Goal: Communication & Community: Answer question/provide support

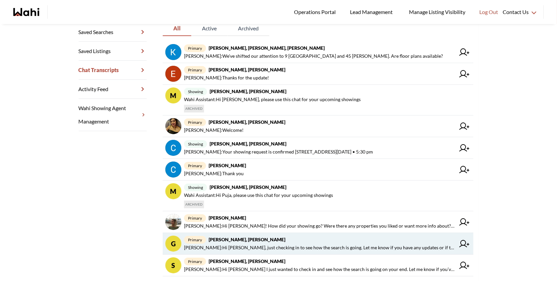
scroll to position [169, 0]
